Goal: Obtain resource: Download file/media

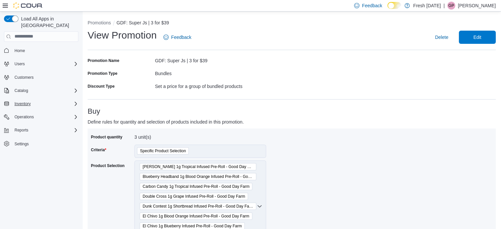
click at [45, 100] on div "Inventory" at bounding box center [45, 104] width 67 height 8
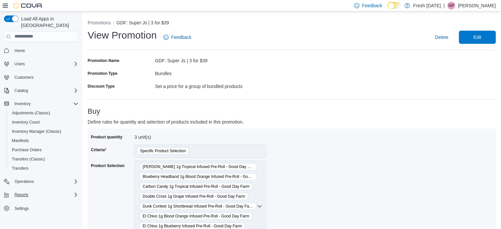
click at [39, 191] on div "Reports" at bounding box center [45, 195] width 67 height 8
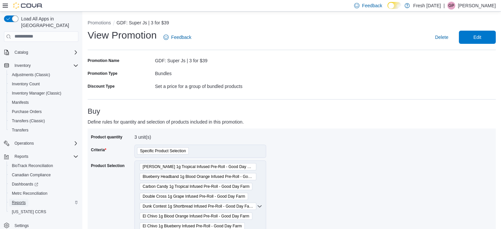
click at [17, 200] on span "Reports" at bounding box center [19, 202] width 14 height 5
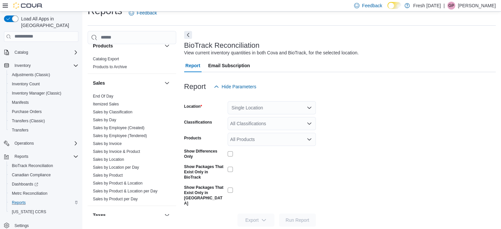
scroll to position [431, 0]
click at [119, 158] on link "Sales by Location" at bounding box center [108, 158] width 31 height 5
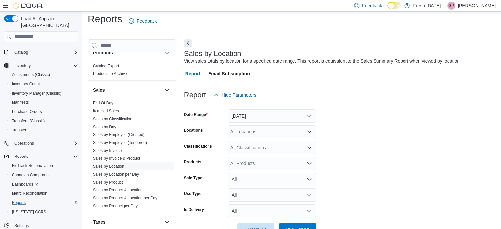
scroll to position [15, 0]
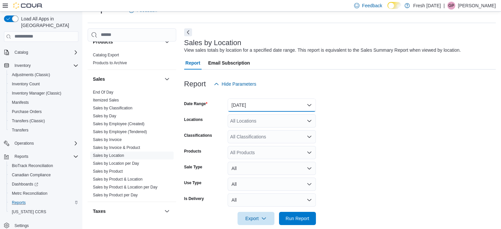
click at [291, 104] on button "[DATE]" at bounding box center [272, 105] width 88 height 13
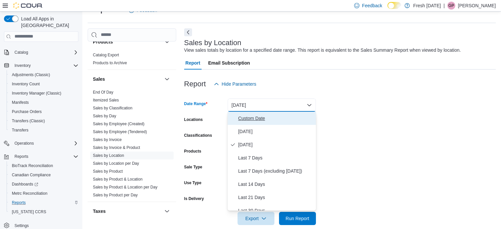
click at [274, 114] on span "Custom Date" at bounding box center [275, 118] width 75 height 8
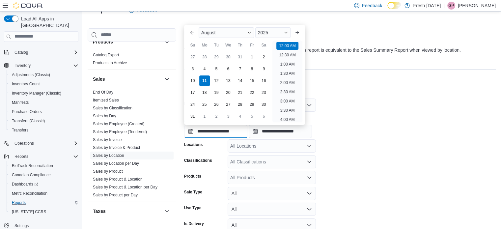
click at [237, 133] on input "**********" at bounding box center [215, 131] width 63 height 13
click at [250, 33] on span "Button. Open the month selector. August is currently selected." at bounding box center [250, 33] width 4 height 4
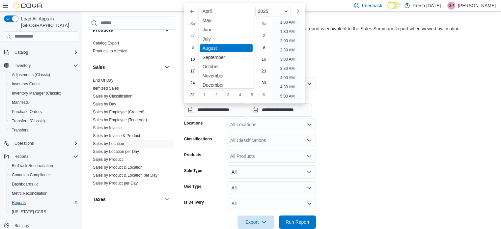
scroll to position [32, 0]
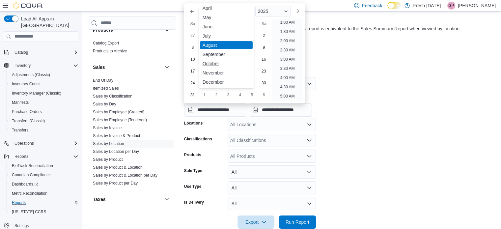
click at [214, 62] on div "October" at bounding box center [226, 64] width 53 height 8
type input "**********"
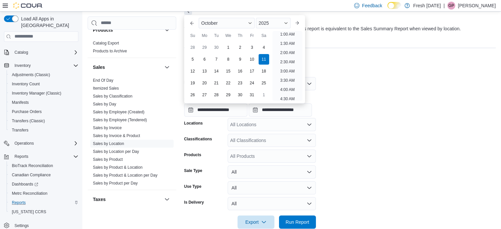
scroll to position [1, 0]
click at [283, 23] on div "2025" at bounding box center [273, 23] width 35 height 11
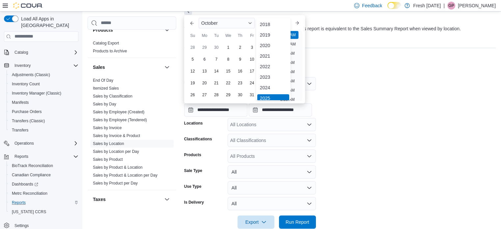
scroll to position [2, 0]
click at [268, 63] on div "2022" at bounding box center [273, 65] width 32 height 8
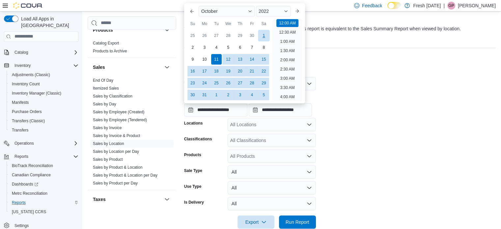
click at [264, 35] on div "1" at bounding box center [264, 36] width 12 height 12
type input "**********"
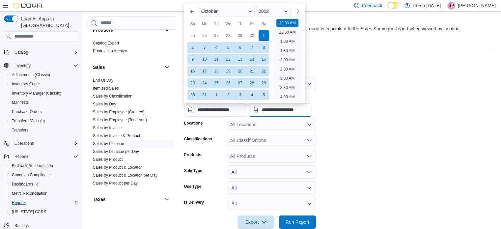
click at [312, 109] on input "**********" at bounding box center [280, 110] width 63 height 13
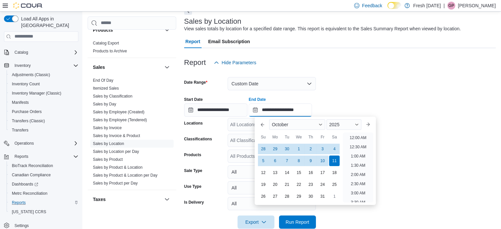
scroll to position [374, 0]
click at [319, 196] on div "31" at bounding box center [323, 197] width 12 height 12
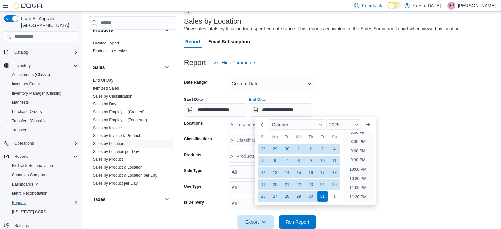
click at [358, 126] on span "Button. Open the year selector. 2025 is currently selected." at bounding box center [357, 125] width 4 height 4
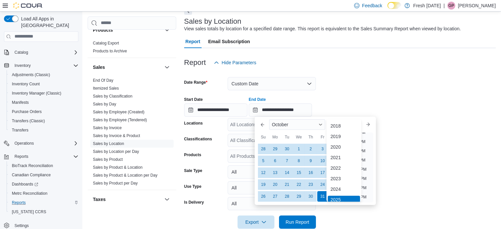
scroll to position [2, 0]
click at [343, 176] on div "2023" at bounding box center [344, 177] width 32 height 8
type input "**********"
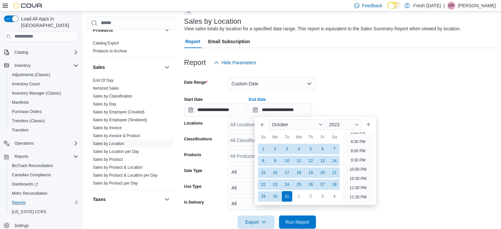
click at [412, 160] on form "**********" at bounding box center [340, 149] width 312 height 160
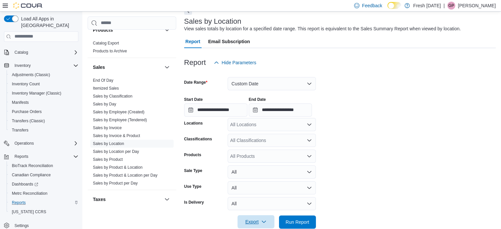
click at [267, 221] on span "Export" at bounding box center [256, 221] width 29 height 13
click at [268, 181] on span "Export to Excel" at bounding box center [257, 181] width 30 height 5
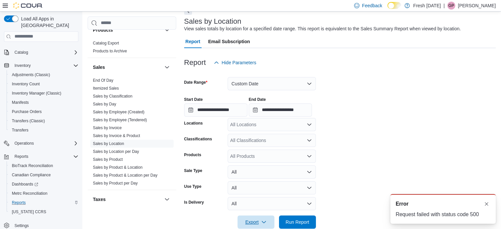
scroll to position [0, 0]
click at [489, 205] on button "Dismiss toast" at bounding box center [487, 204] width 8 height 8
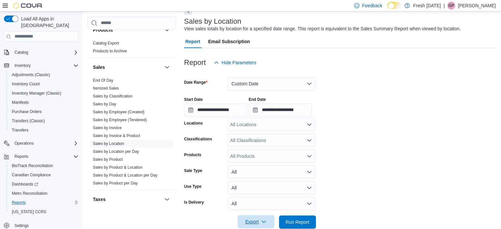
click at [264, 223] on icon "button" at bounding box center [263, 221] width 5 height 5
click at [256, 193] on span "Export to Csv" at bounding box center [257, 194] width 30 height 5
